Goal: Task Accomplishment & Management: Manage account settings

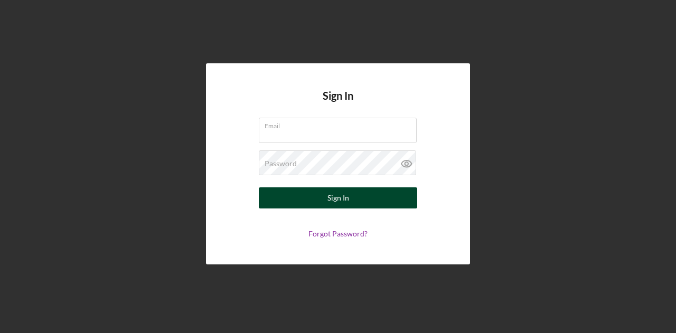
type input "[EMAIL_ADDRESS][DOMAIN_NAME]"
click at [307, 193] on button "Sign In" at bounding box center [338, 197] width 158 height 21
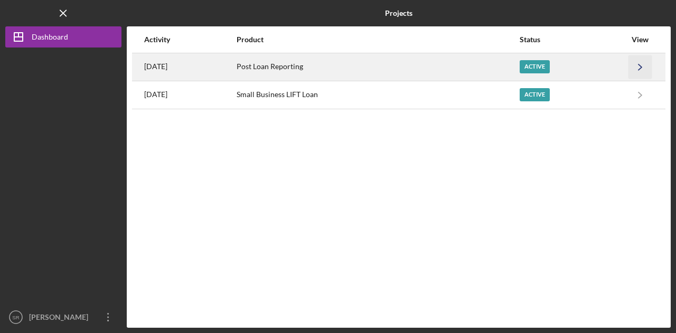
click at [637, 65] on icon "Icon/Navigate" at bounding box center [640, 67] width 24 height 24
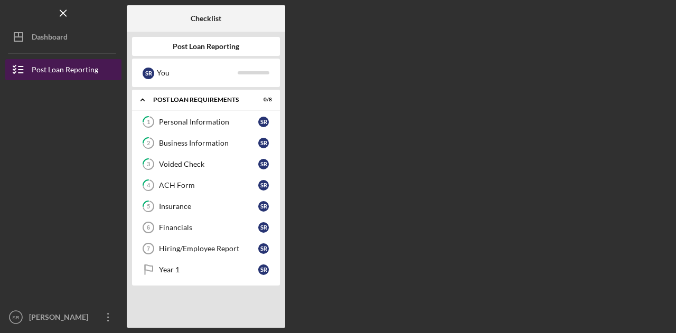
click at [68, 65] on div "Post Loan Reporting" at bounding box center [65, 71] width 67 height 24
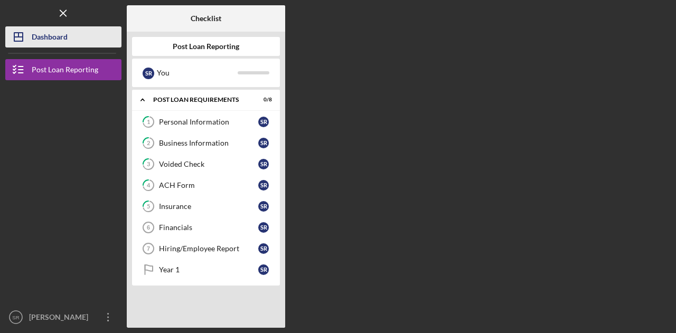
click at [50, 34] on div "Dashboard" at bounding box center [50, 38] width 36 height 24
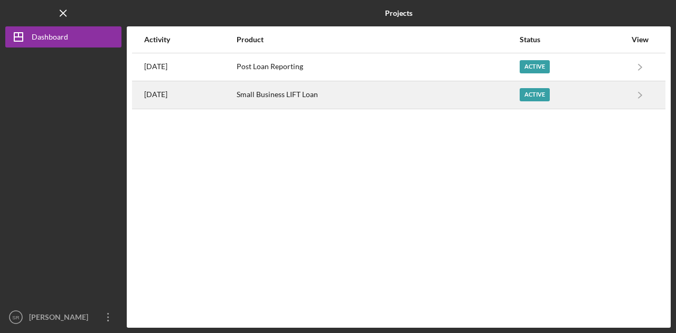
click at [550, 94] on div "Active" at bounding box center [534, 94] width 30 height 13
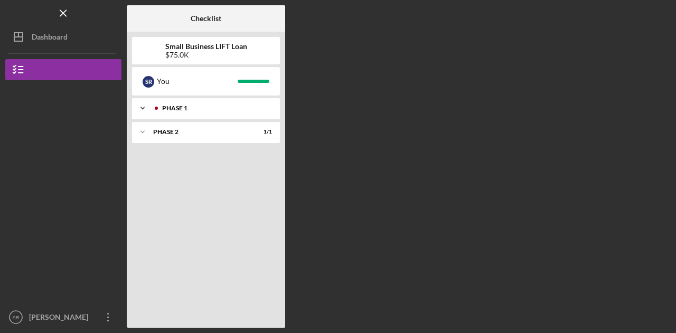
click at [243, 109] on div "Phase 1" at bounding box center [214, 108] width 105 height 6
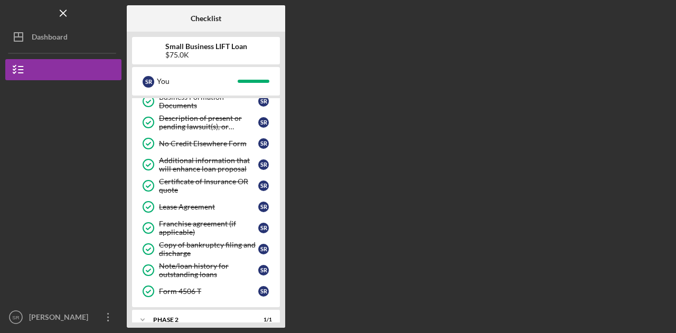
scroll to position [433, 0]
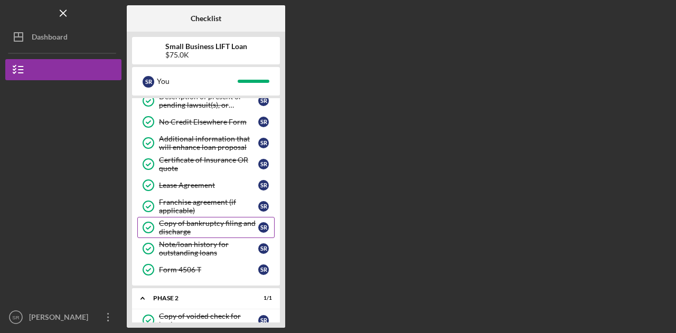
scroll to position [460, 0]
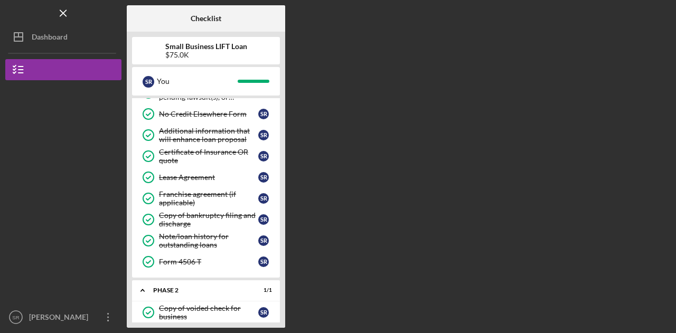
click at [76, 115] on div at bounding box center [63, 136] width 116 height 113
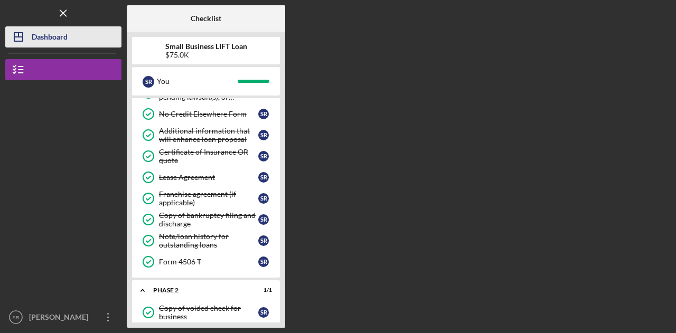
click at [63, 34] on div "Dashboard" at bounding box center [50, 38] width 36 height 24
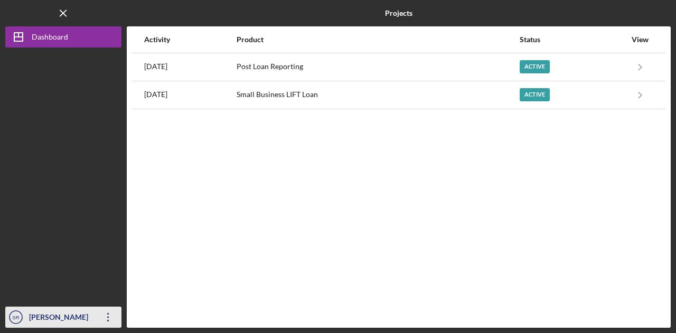
click at [110, 314] on icon "Icon/Overflow" at bounding box center [108, 317] width 26 height 26
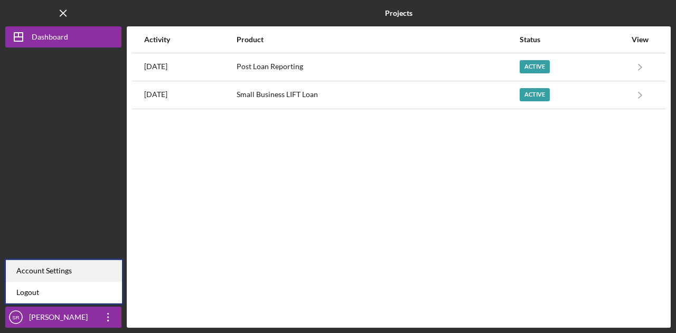
click at [64, 264] on div "Account Settings" at bounding box center [64, 271] width 116 height 22
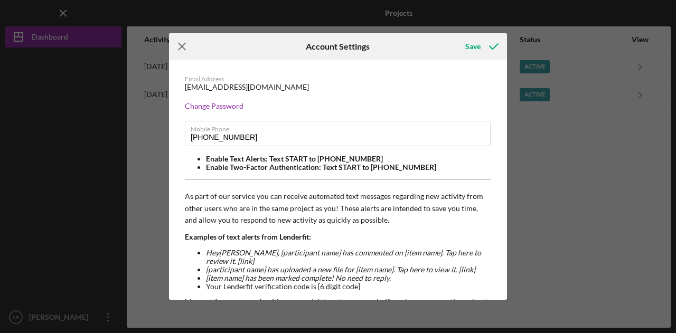
click at [181, 43] on icon "Icon/Menu Close" at bounding box center [182, 46] width 26 height 26
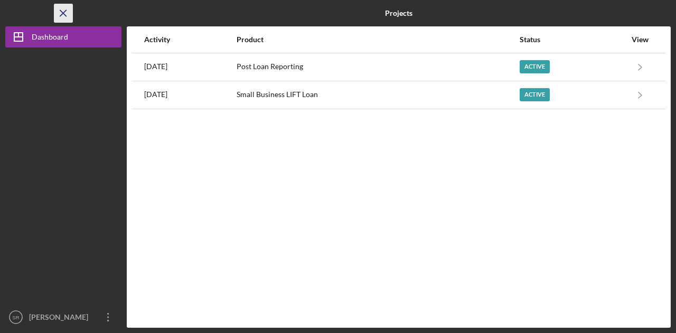
click at [60, 9] on icon "Icon/Menu Close" at bounding box center [64, 14] width 24 height 24
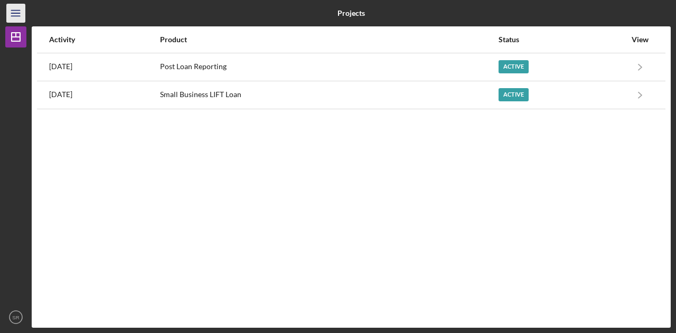
click at [20, 18] on icon "Icon/Menu" at bounding box center [16, 14] width 24 height 24
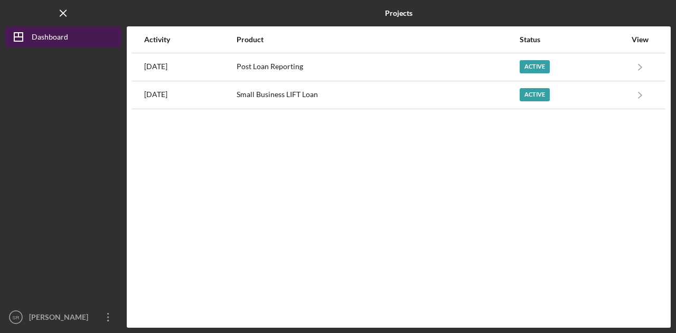
click at [16, 39] on icon "Icon/Dashboard" at bounding box center [18, 37] width 26 height 26
click at [22, 35] on polygon "button" at bounding box center [18, 37] width 8 height 8
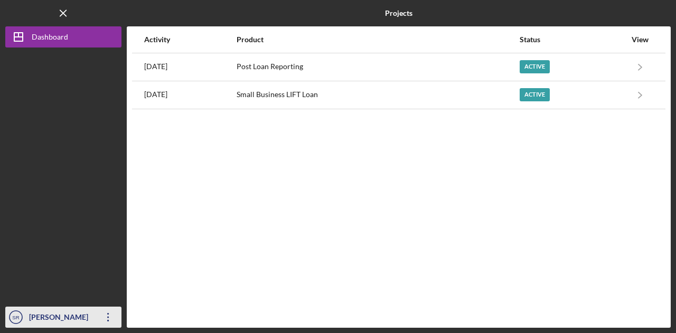
click at [31, 321] on div "[PERSON_NAME]" at bounding box center [60, 319] width 69 height 24
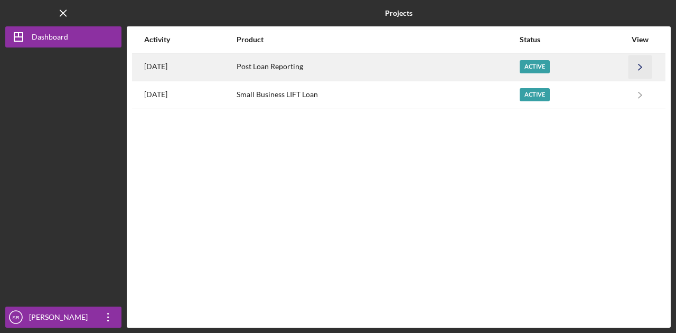
click at [640, 65] on polyline "button" at bounding box center [639, 67] width 3 height 6
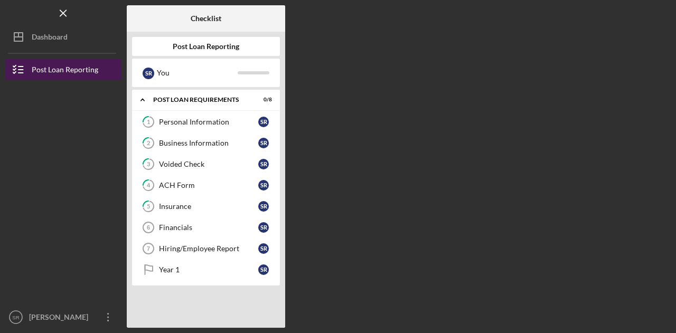
click at [54, 68] on div "Post Loan Reporting" at bounding box center [65, 71] width 67 height 24
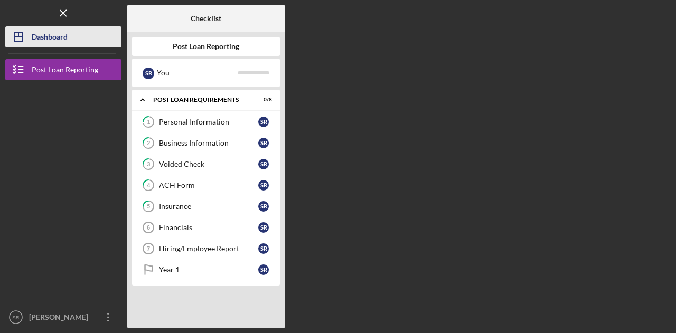
click at [53, 36] on div "Dashboard" at bounding box center [50, 38] width 36 height 24
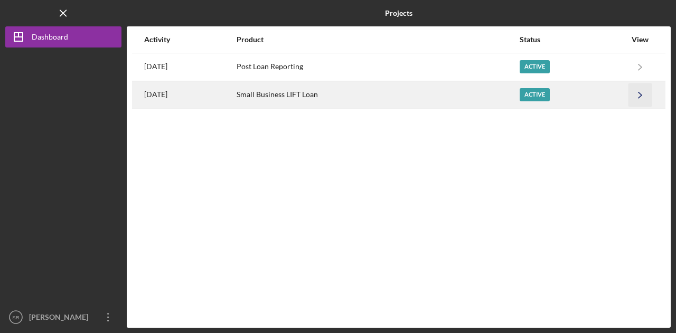
click at [646, 95] on icon "Icon/Navigate" at bounding box center [640, 95] width 24 height 24
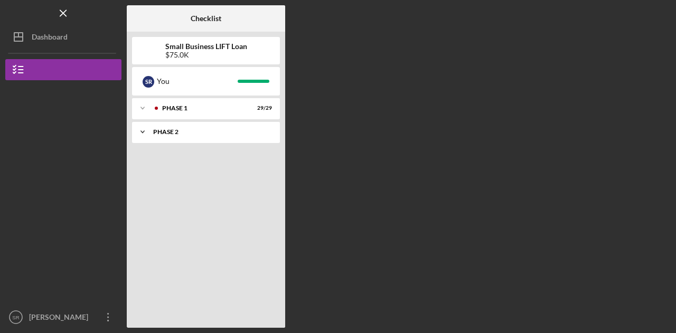
click at [138, 130] on icon "Icon/Expander" at bounding box center [142, 131] width 21 height 21
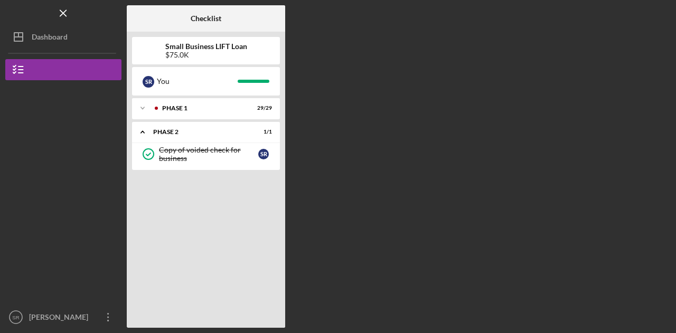
click at [50, 126] on div at bounding box center [63, 136] width 116 height 113
click at [66, 13] on icon "Icon/Menu Close" at bounding box center [64, 14] width 24 height 24
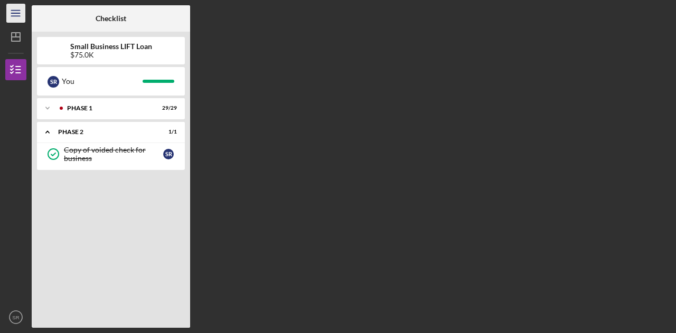
click at [17, 8] on icon "Icon/Menu" at bounding box center [16, 14] width 24 height 24
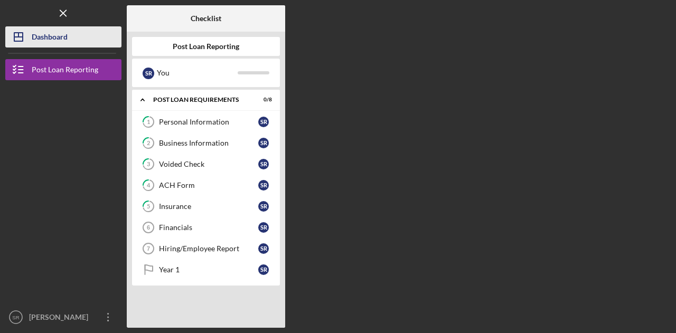
click at [50, 40] on div "Dashboard" at bounding box center [50, 38] width 36 height 24
